Goal: Task Accomplishment & Management: Manage account settings

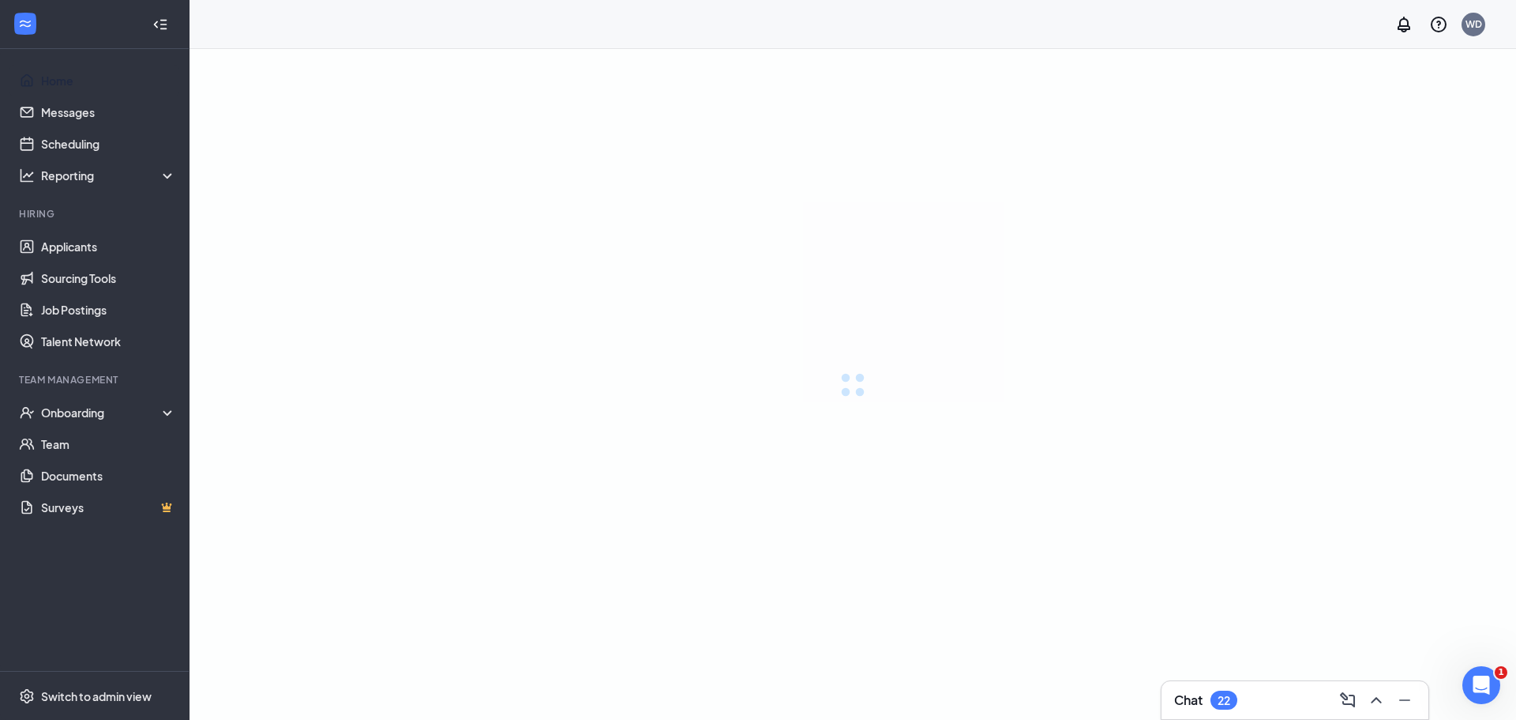
click at [57, 82] on link "Home" at bounding box center [108, 81] width 135 height 32
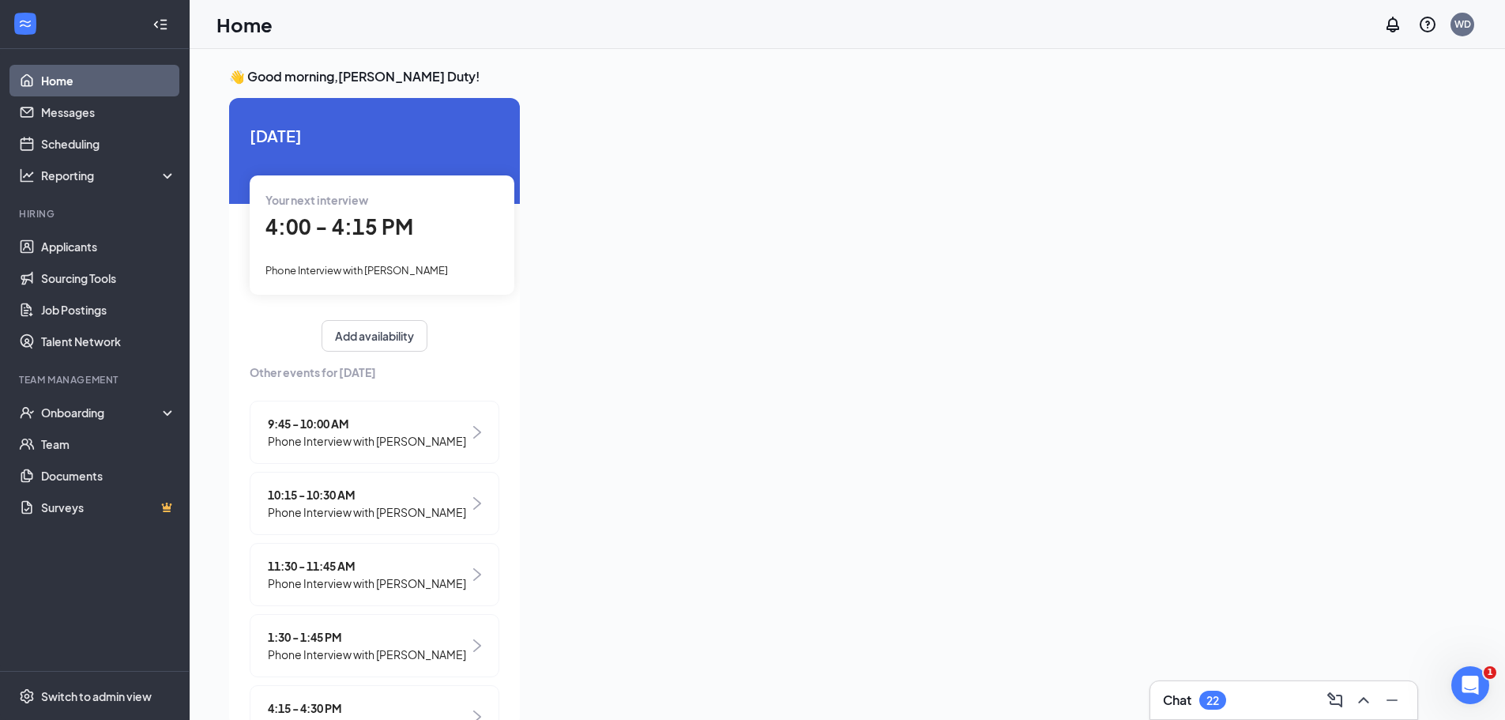
click at [320, 226] on span "4:00 - 4:15 PM" at bounding box center [339, 226] width 148 height 26
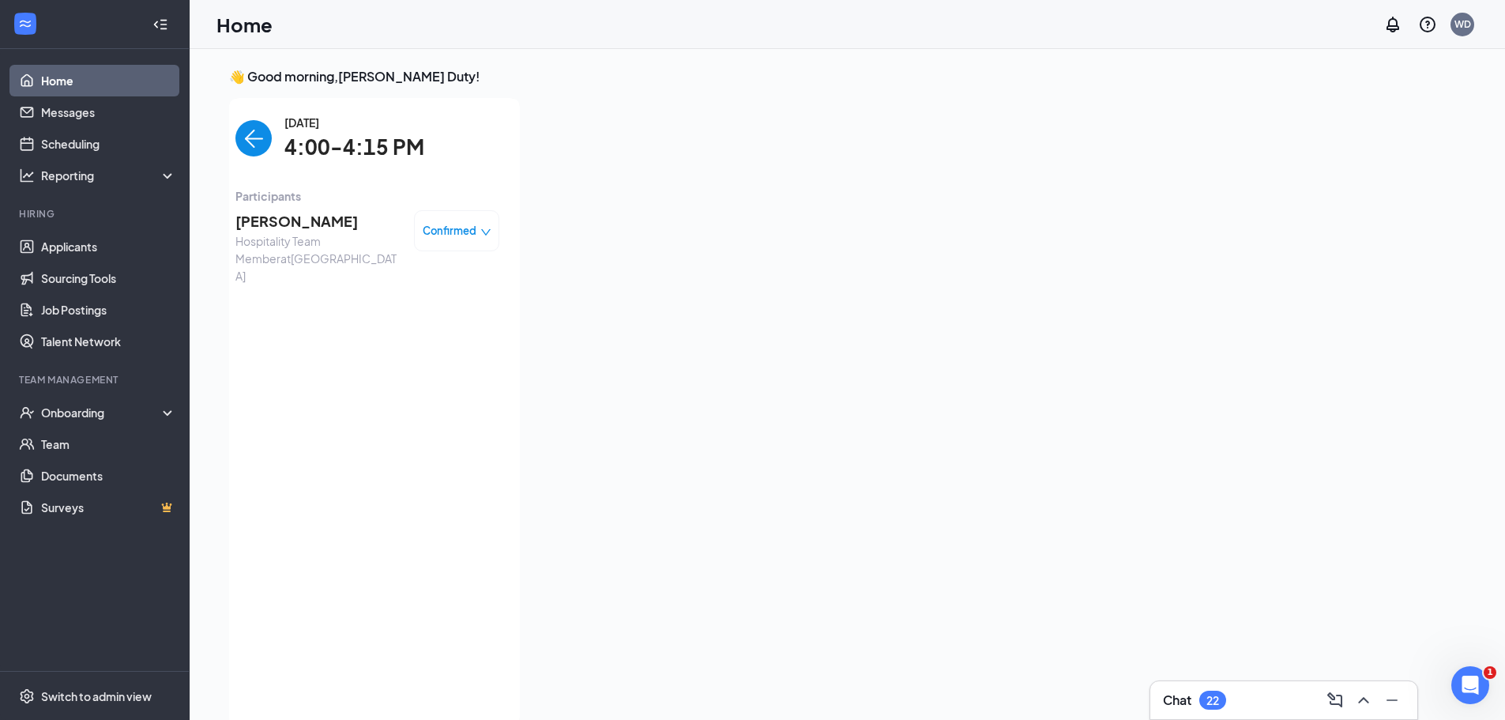
scroll to position [6, 0]
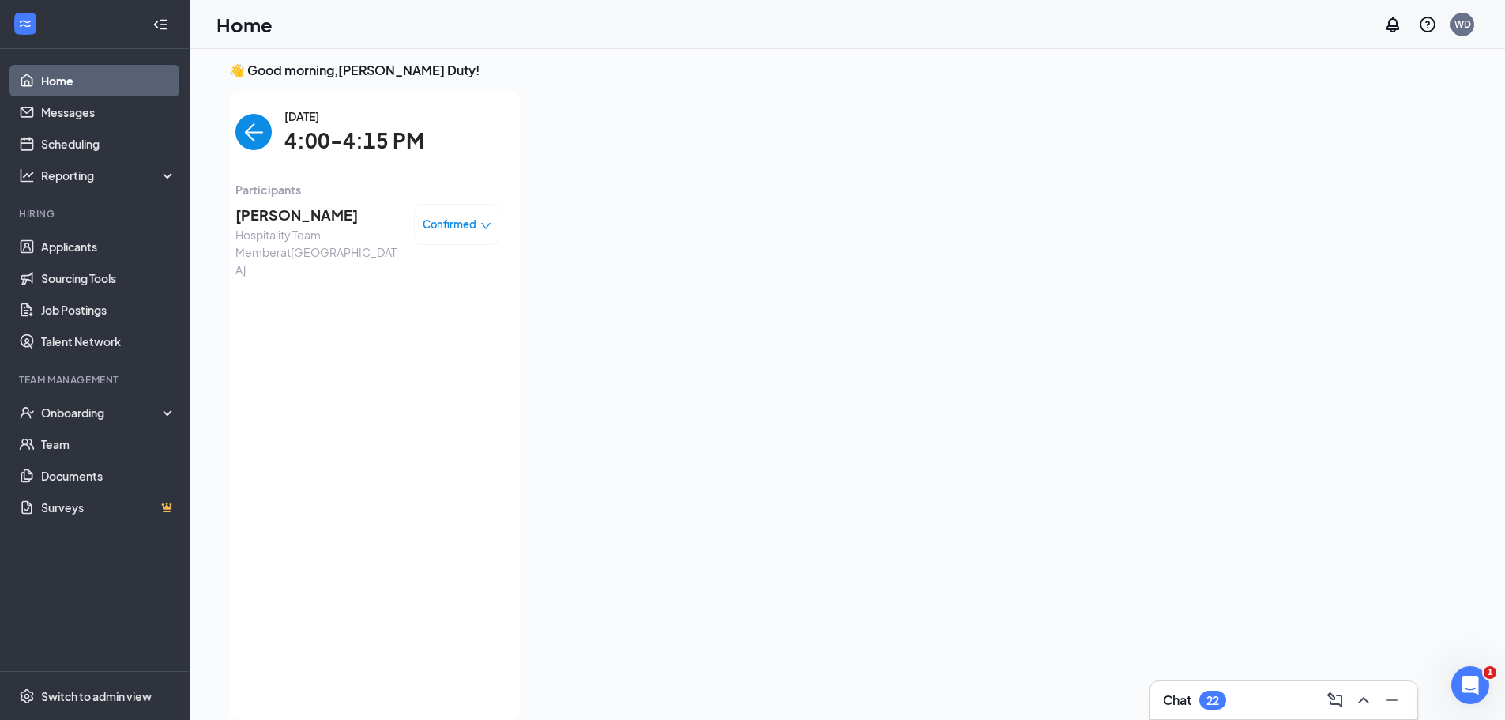
click at [289, 213] on span "[PERSON_NAME]" at bounding box center [318, 215] width 166 height 22
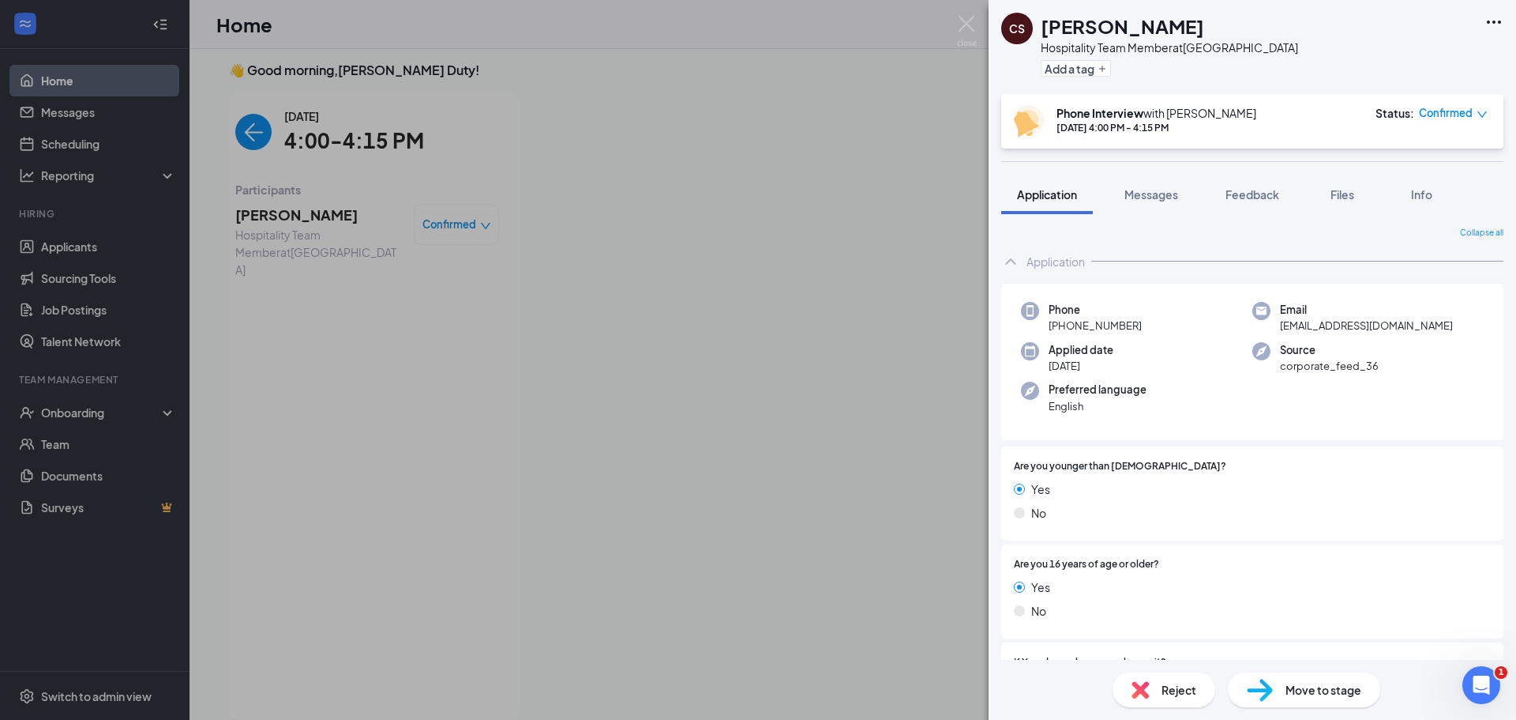
click at [235, 131] on div "CS [PERSON_NAME] Hospitality Team Member at [GEOGRAPHIC_DATA] Add a tag Phone I…" at bounding box center [758, 360] width 1516 height 720
click at [241, 133] on div "CS [PERSON_NAME] Hospitality Team Member at [GEOGRAPHIC_DATA] Add a tag Phone I…" at bounding box center [758, 360] width 1516 height 720
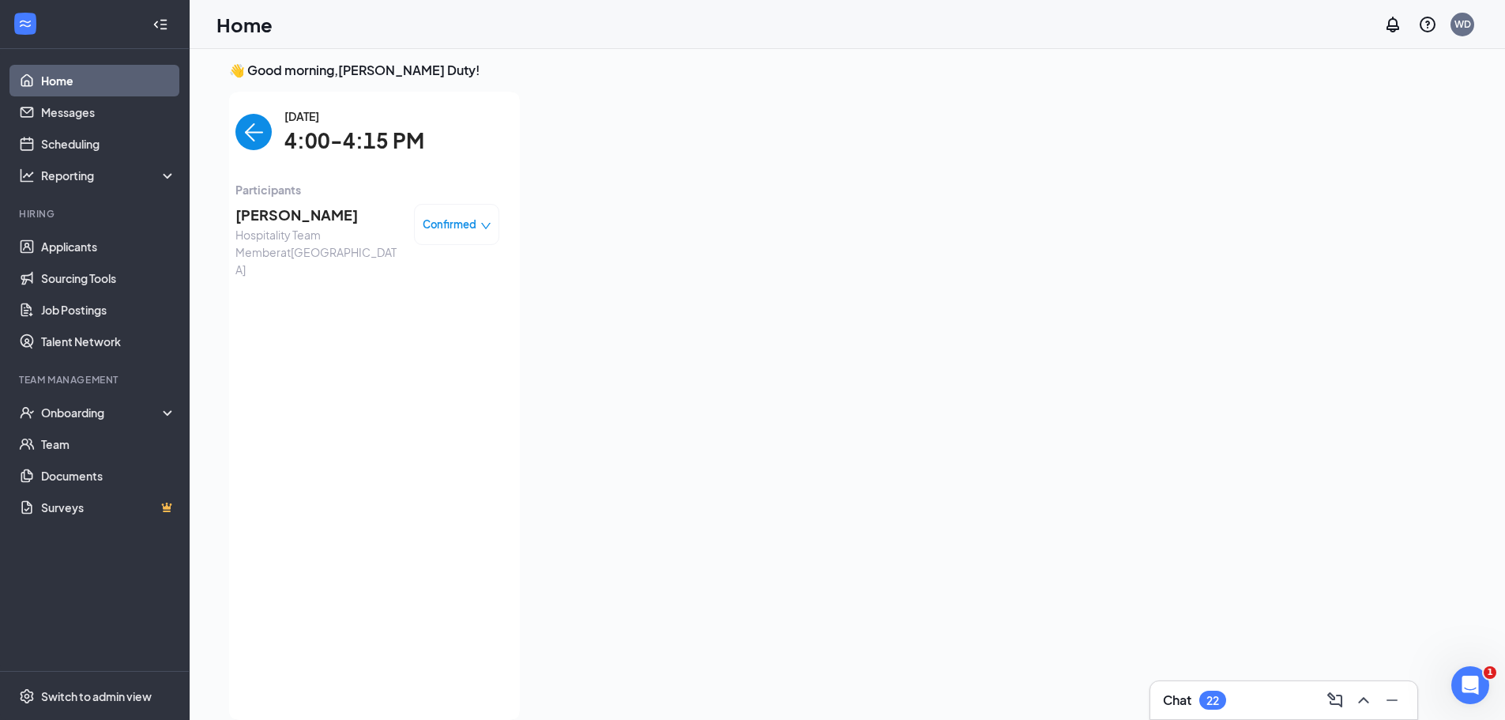
click at [241, 128] on img "back-button" at bounding box center [253, 132] width 36 height 36
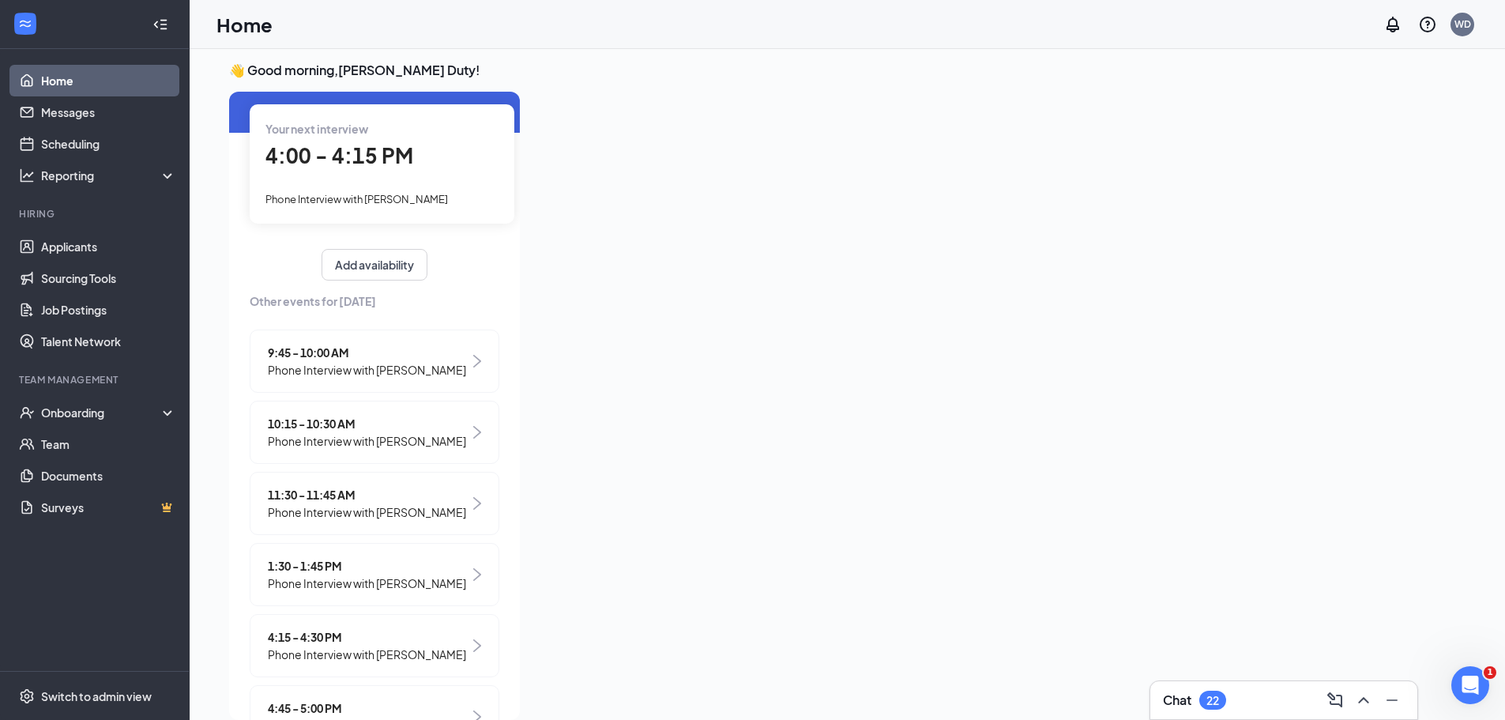
scroll to position [144, 0]
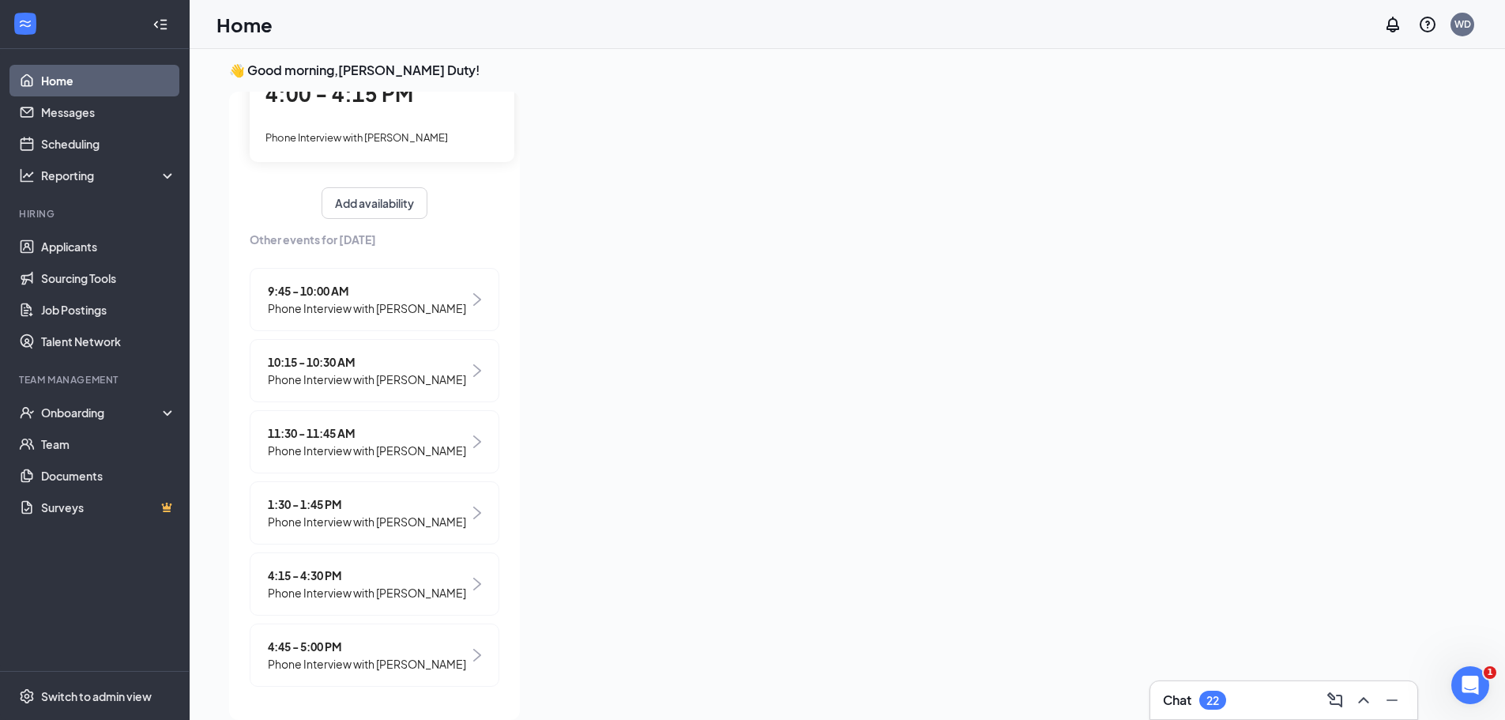
click at [301, 570] on span "4:15 - 4:30 PM" at bounding box center [367, 574] width 198 height 17
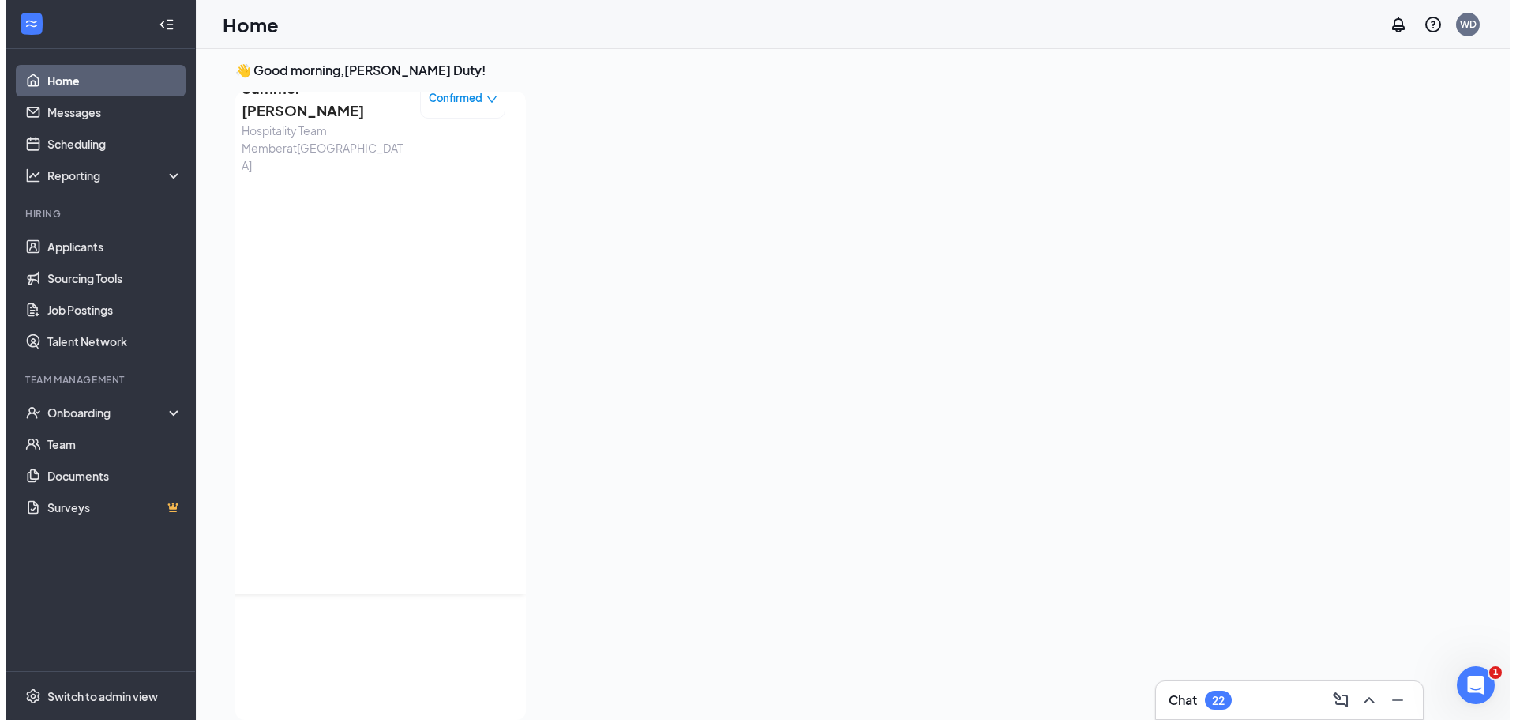
scroll to position [0, 0]
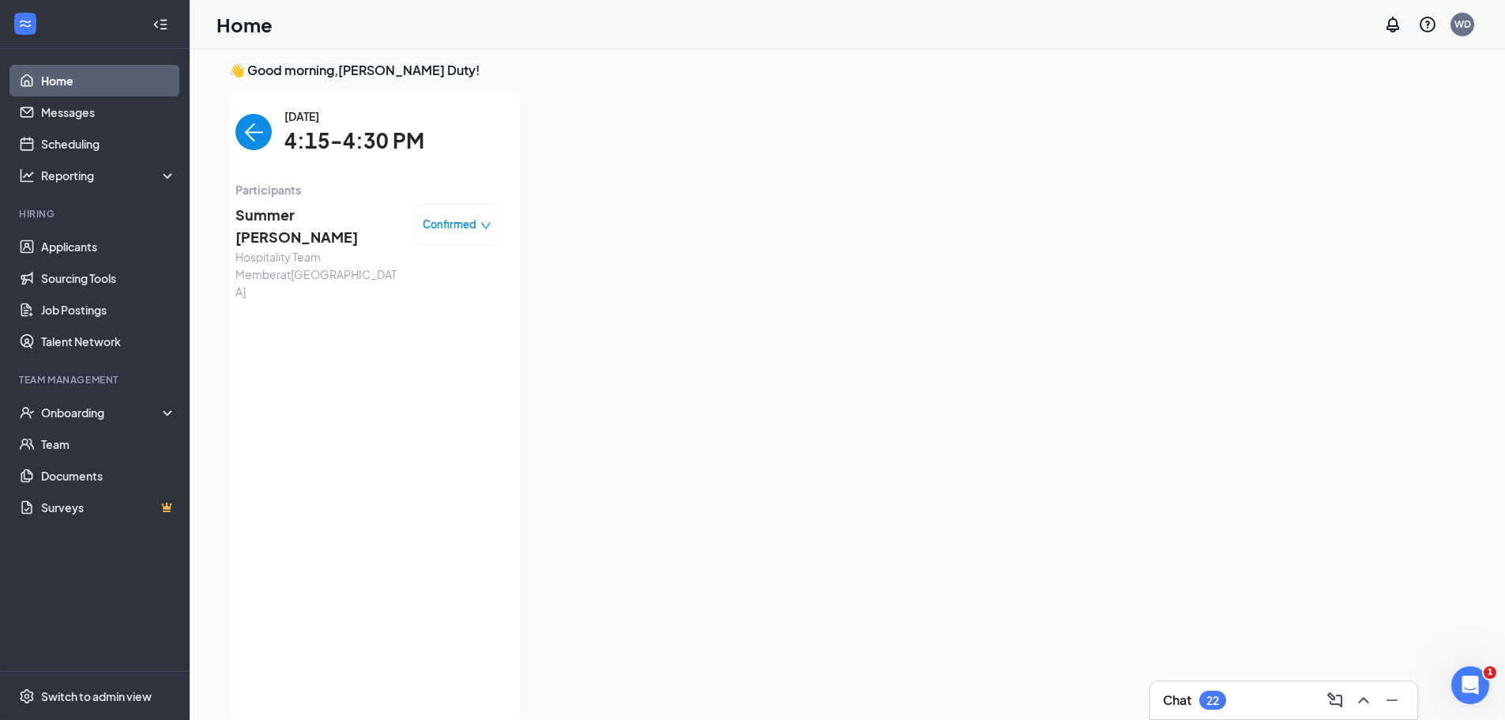
click at [276, 213] on span "Summer [PERSON_NAME]" at bounding box center [318, 226] width 166 height 45
